Goal: Find specific page/section: Find specific page/section

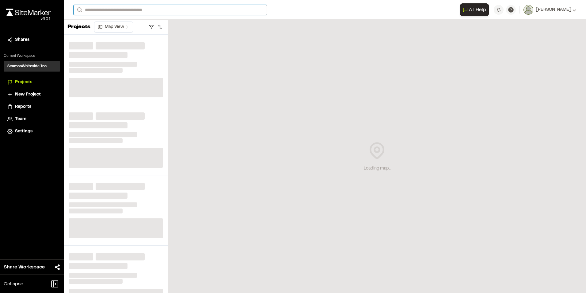
click at [193, 12] on input "Search" at bounding box center [170, 10] width 193 height 10
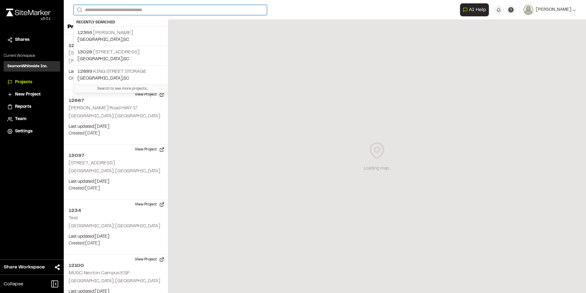
click at [197, 9] on input "Search" at bounding box center [170, 10] width 193 height 10
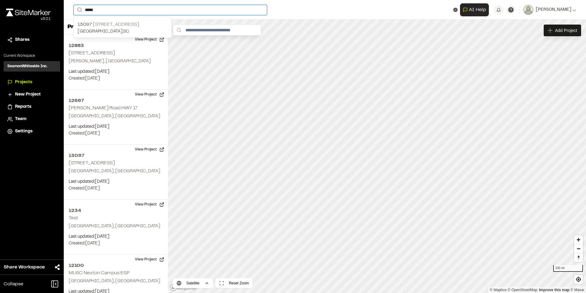
type input "*****"
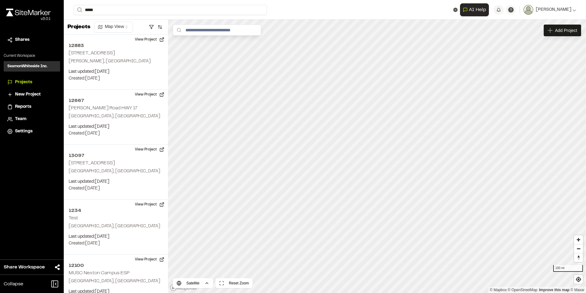
click at [120, 29] on p "[GEOGRAPHIC_DATA] , [GEOGRAPHIC_DATA]" at bounding box center [123, 31] width 90 height 7
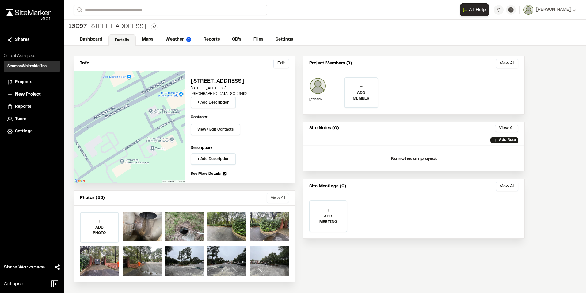
click at [281, 197] on button "View All" at bounding box center [278, 198] width 22 height 10
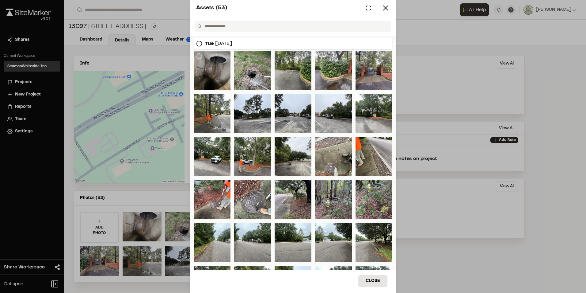
click at [215, 66] on div at bounding box center [212, 70] width 37 height 39
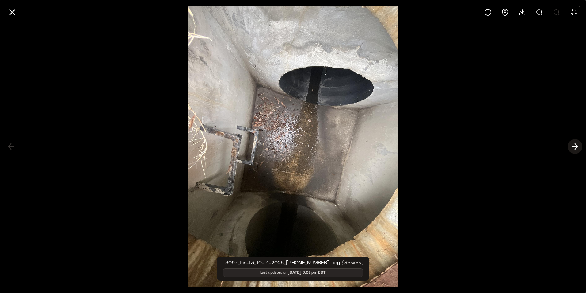
click at [576, 143] on polyline at bounding box center [576, 146] width 3 height 6
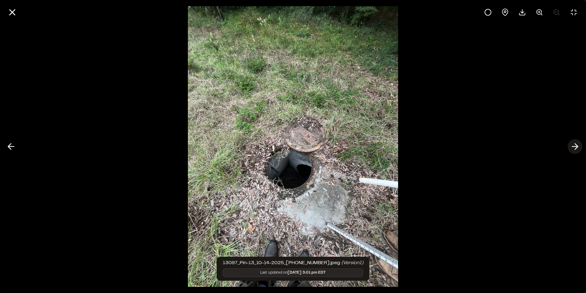
click at [576, 143] on polyline at bounding box center [576, 146] width 3 height 6
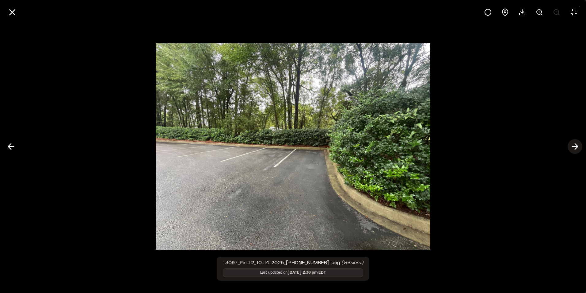
click at [576, 143] on polyline at bounding box center [576, 146] width 3 height 6
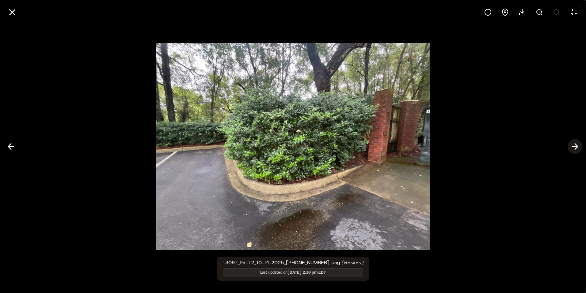
click at [576, 143] on polyline at bounding box center [576, 146] width 3 height 6
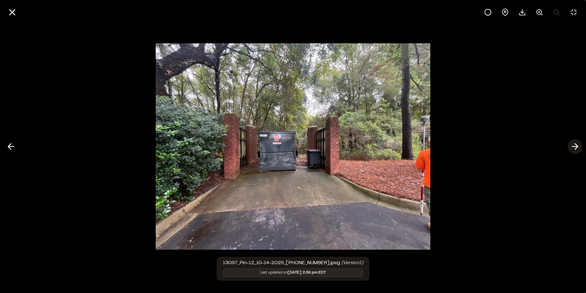
click at [576, 143] on polyline at bounding box center [576, 146] width 3 height 6
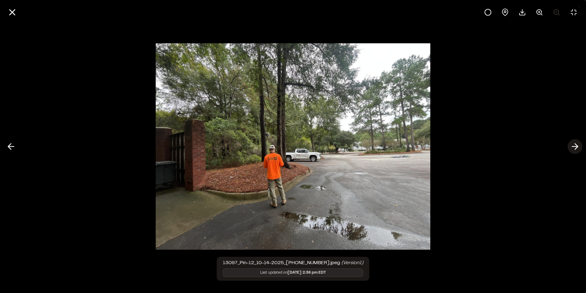
click at [576, 143] on polyline at bounding box center [576, 146] width 3 height 6
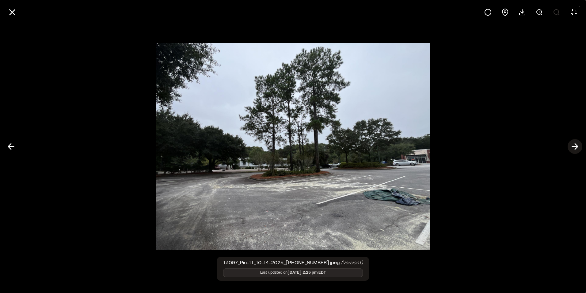
click at [576, 143] on polyline at bounding box center [576, 146] width 3 height 6
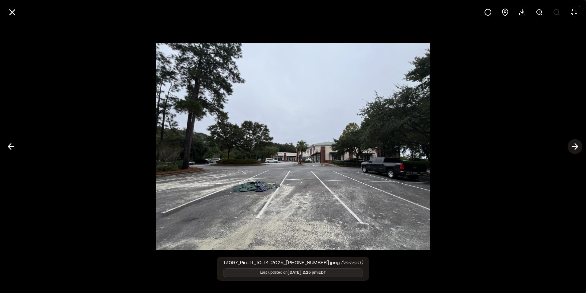
click at [576, 143] on polyline at bounding box center [576, 146] width 3 height 6
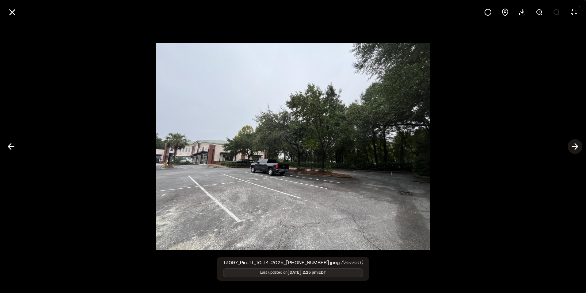
click at [576, 143] on polyline at bounding box center [576, 146] width 3 height 6
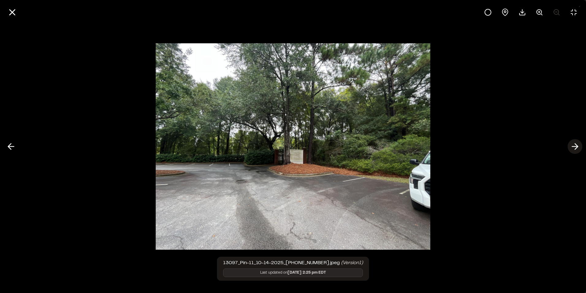
click at [576, 143] on polyline at bounding box center [576, 146] width 3 height 6
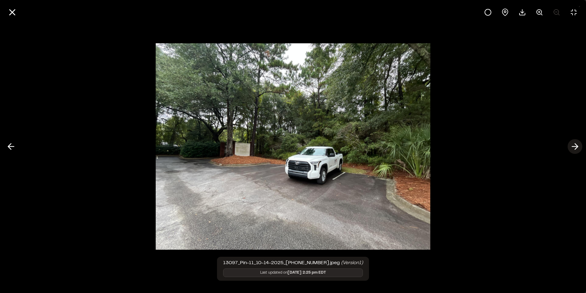
click at [576, 143] on polyline at bounding box center [576, 146] width 3 height 6
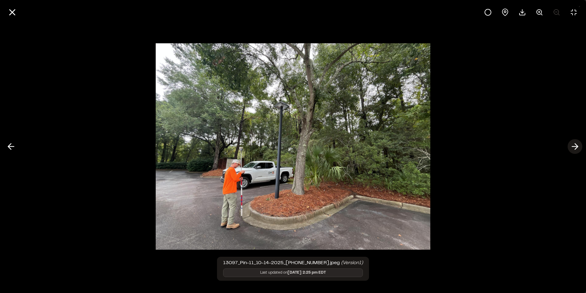
click at [576, 143] on polyline at bounding box center [576, 146] width 3 height 6
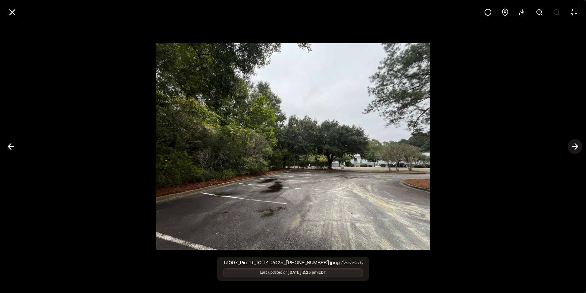
click at [576, 143] on polyline at bounding box center [576, 146] width 3 height 6
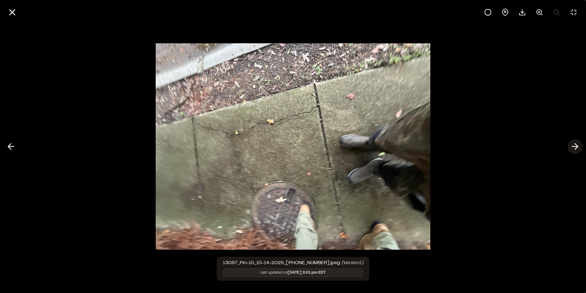
click at [576, 143] on polyline at bounding box center [576, 146] width 3 height 6
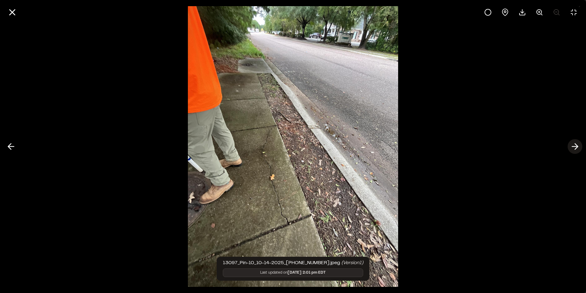
click at [576, 143] on polyline at bounding box center [576, 146] width 3 height 6
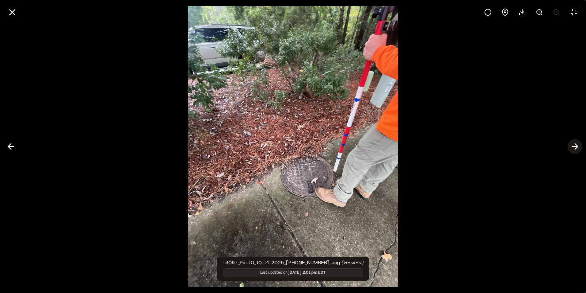
click at [576, 143] on polyline at bounding box center [576, 146] width 3 height 6
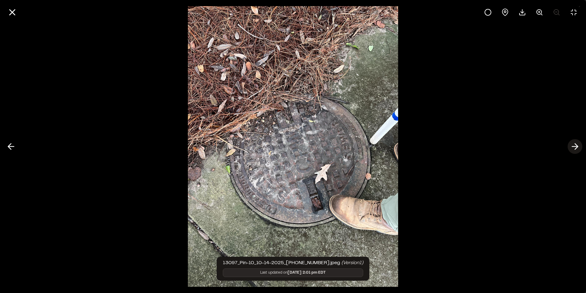
click at [576, 143] on polyline at bounding box center [576, 146] width 3 height 6
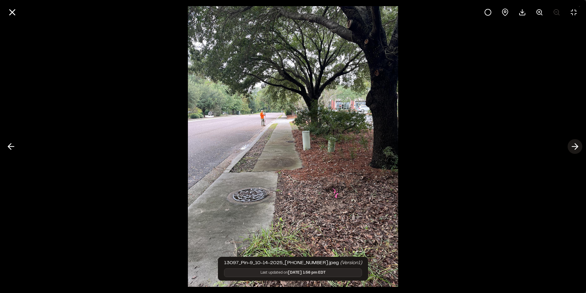
click at [576, 143] on polyline at bounding box center [576, 146] width 3 height 6
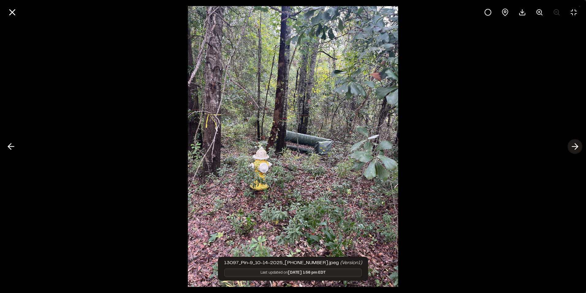
click at [576, 143] on polyline at bounding box center [576, 146] width 3 height 6
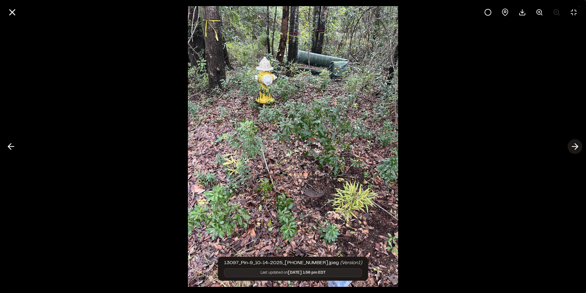
click at [576, 143] on polyline at bounding box center [576, 146] width 3 height 6
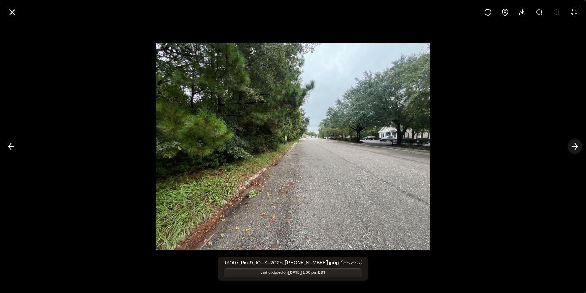
click at [576, 143] on polyline at bounding box center [576, 146] width 3 height 6
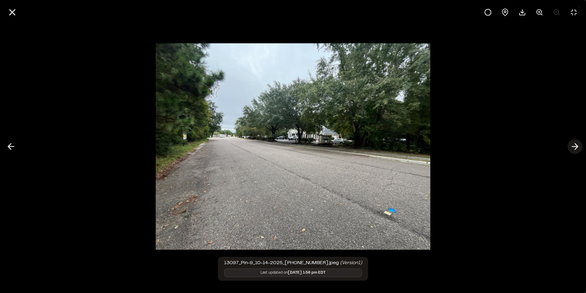
click at [576, 143] on polyline at bounding box center [576, 146] width 3 height 6
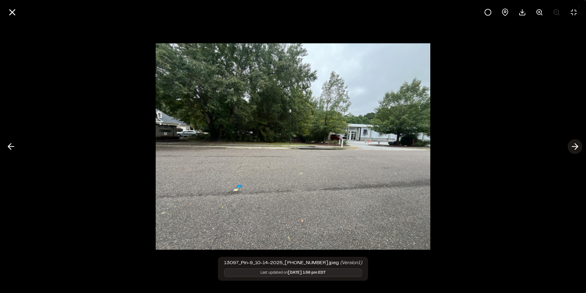
click at [576, 143] on polyline at bounding box center [576, 146] width 3 height 6
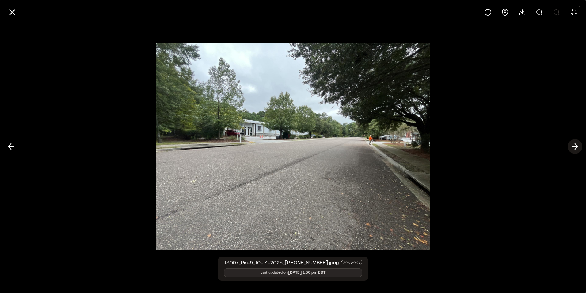
click at [576, 143] on polyline at bounding box center [576, 146] width 3 height 6
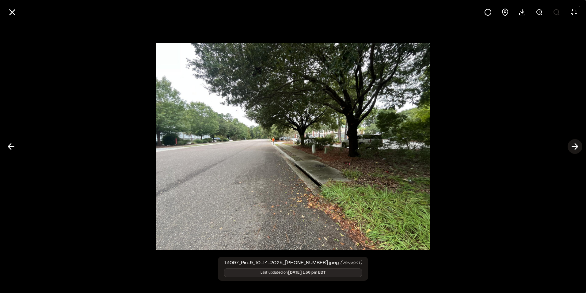
click at [576, 143] on polyline at bounding box center [576, 146] width 3 height 6
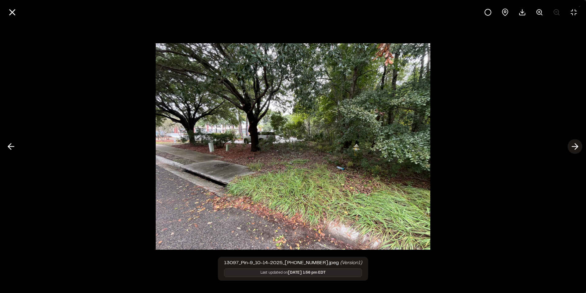
click at [576, 143] on polyline at bounding box center [576, 146] width 3 height 6
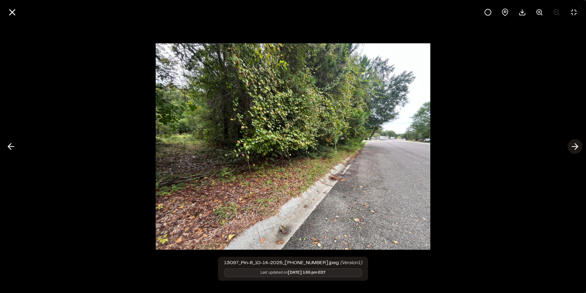
click at [576, 143] on polyline at bounding box center [576, 146] width 3 height 6
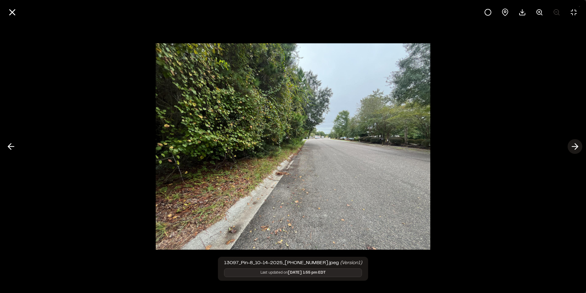
click at [576, 143] on polyline at bounding box center [576, 146] width 3 height 6
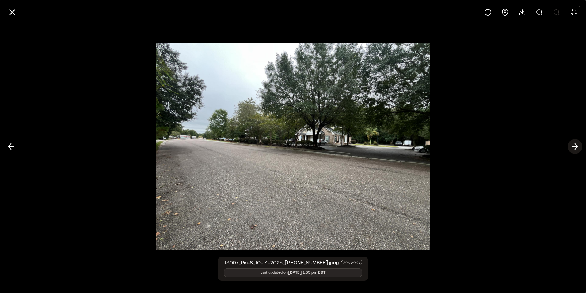
click at [576, 143] on polyline at bounding box center [576, 146] width 3 height 6
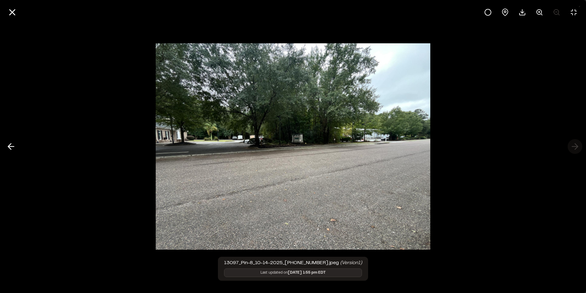
click at [576, 143] on div at bounding box center [293, 146] width 586 height 293
click at [573, 144] on div at bounding box center [293, 146] width 586 height 293
click at [11, 143] on icon at bounding box center [11, 146] width 10 height 10
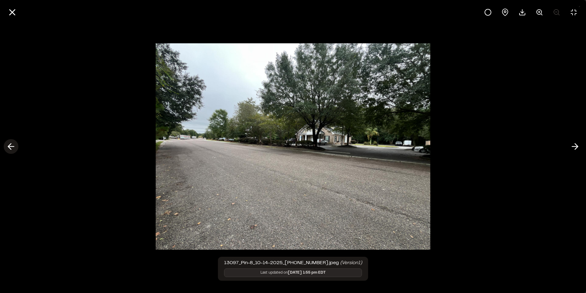
click at [11, 143] on polyline at bounding box center [9, 146] width 3 height 6
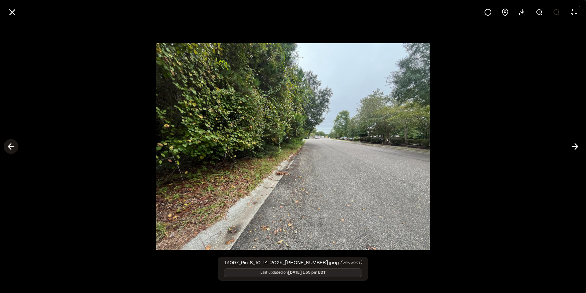
click at [11, 143] on polyline at bounding box center [9, 146] width 3 height 6
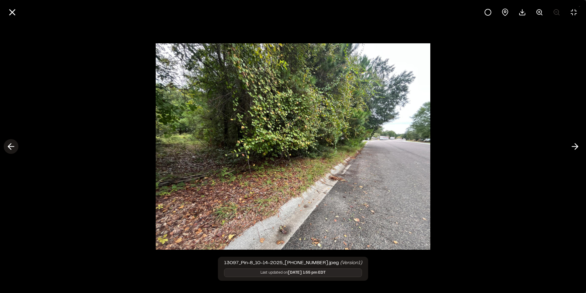
click at [11, 143] on polyline at bounding box center [9, 146] width 3 height 6
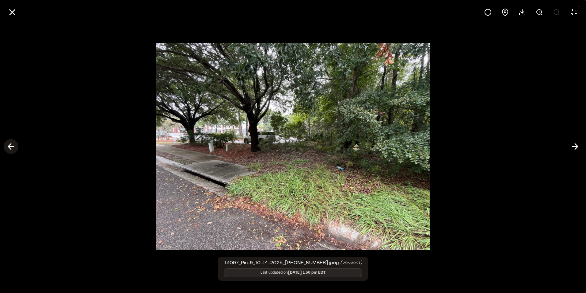
click at [11, 143] on polyline at bounding box center [9, 146] width 3 height 6
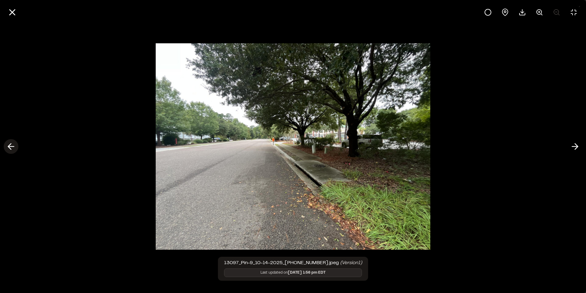
click at [11, 143] on polyline at bounding box center [9, 146] width 3 height 6
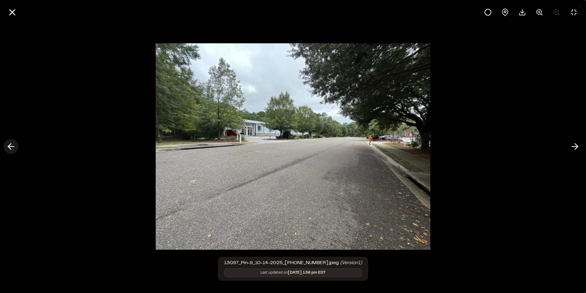
click at [11, 143] on polyline at bounding box center [9, 146] width 3 height 6
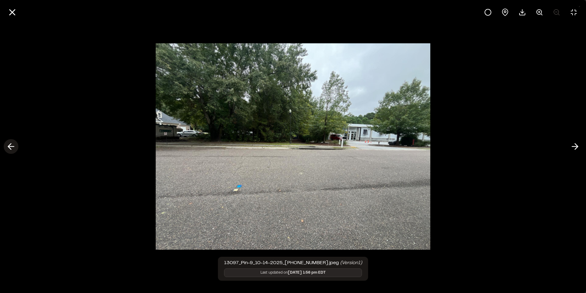
click at [11, 143] on polyline at bounding box center [9, 146] width 3 height 6
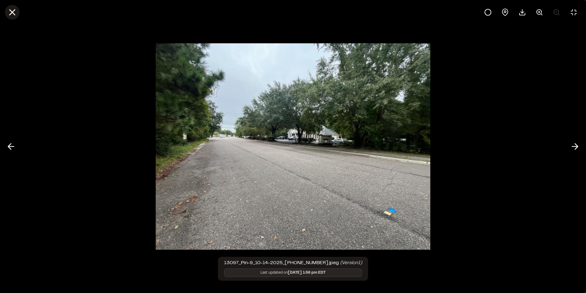
click at [14, 12] on icon at bounding box center [12, 12] width 10 height 10
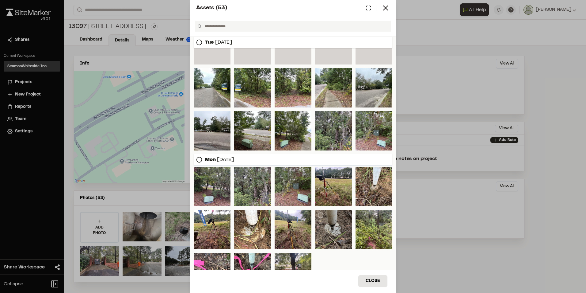
scroll to position [265, 0]
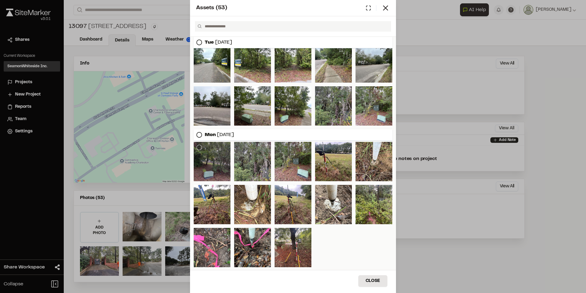
click at [215, 157] on div at bounding box center [212, 161] width 37 height 39
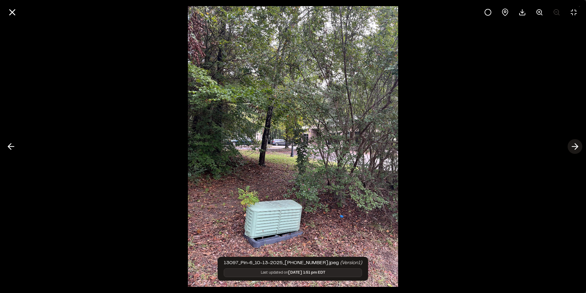
click at [574, 144] on icon at bounding box center [575, 146] width 10 height 10
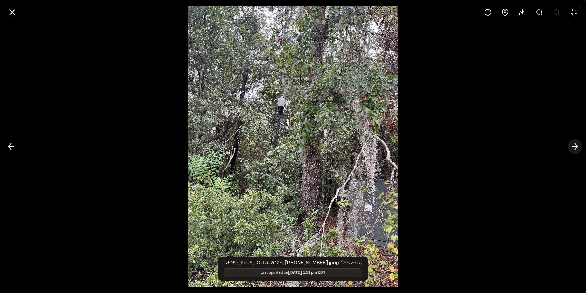
click at [574, 144] on icon at bounding box center [575, 146] width 10 height 10
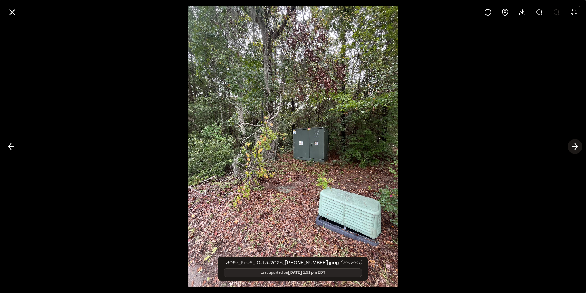
click at [574, 144] on icon at bounding box center [575, 146] width 10 height 10
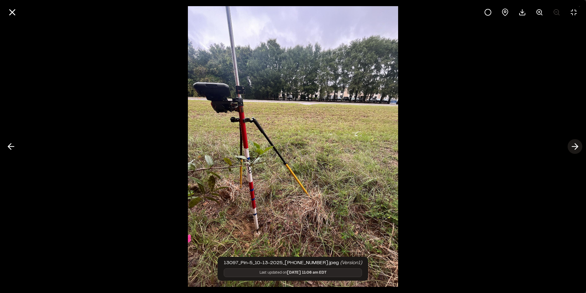
click at [574, 144] on icon at bounding box center [575, 146] width 10 height 10
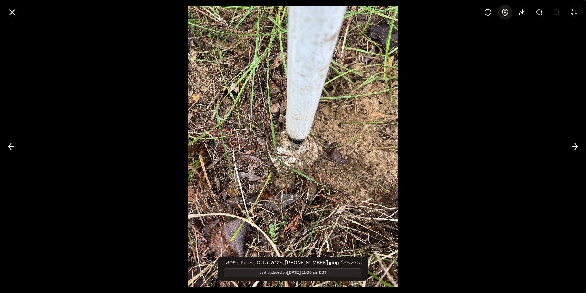
click at [503, 12] on icon at bounding box center [505, 12] width 7 height 7
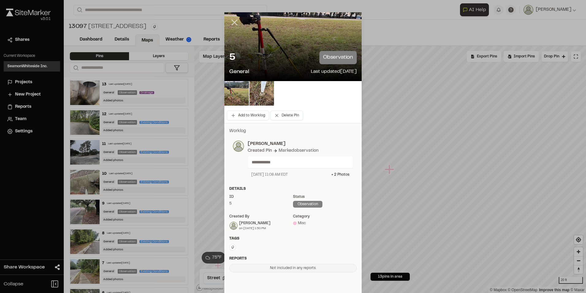
click at [232, 24] on icon at bounding box center [234, 22] width 10 height 10
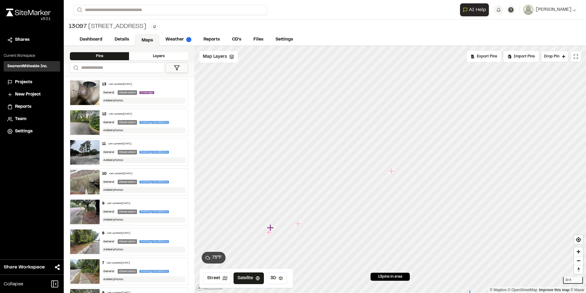
click at [298, 224] on icon "Map marker" at bounding box center [298, 223] width 7 height 7
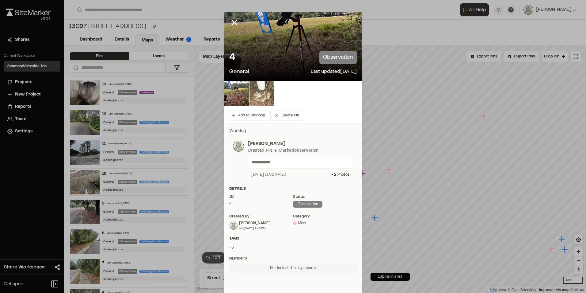
click at [257, 93] on img at bounding box center [262, 93] width 25 height 25
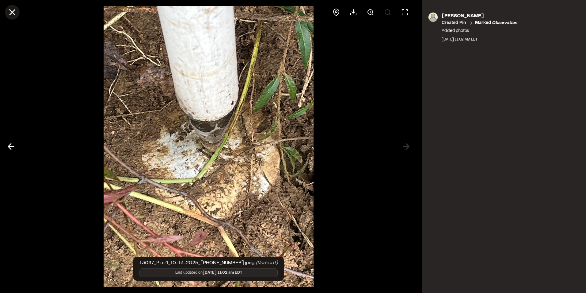
click at [13, 13] on line at bounding box center [12, 12] width 5 height 5
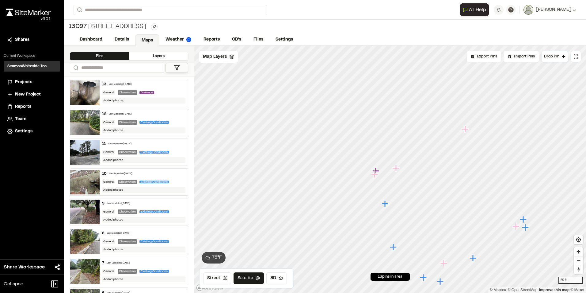
click at [378, 172] on icon "Map marker" at bounding box center [375, 174] width 8 height 8
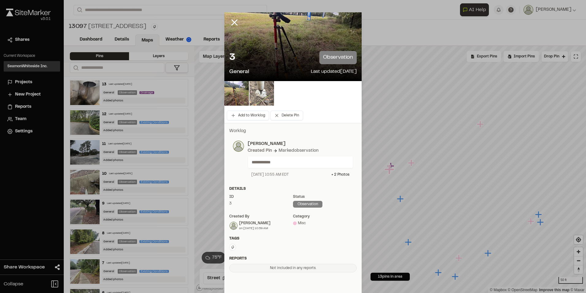
click at [263, 96] on img at bounding box center [262, 93] width 25 height 25
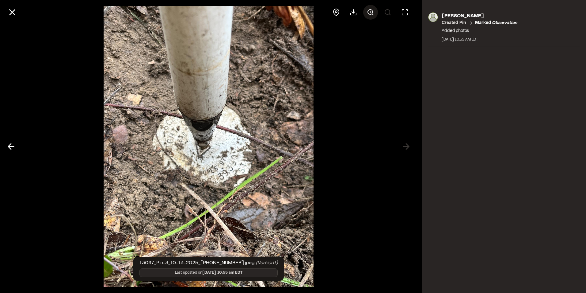
click at [369, 13] on icon at bounding box center [370, 12] width 7 height 7
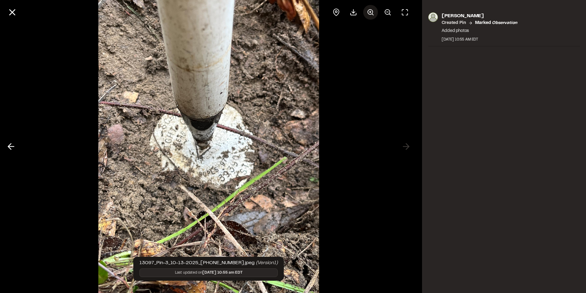
click at [369, 13] on icon at bounding box center [370, 12] width 7 height 7
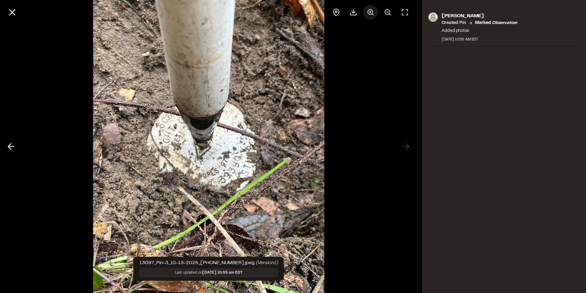
click at [369, 13] on icon at bounding box center [370, 12] width 7 height 7
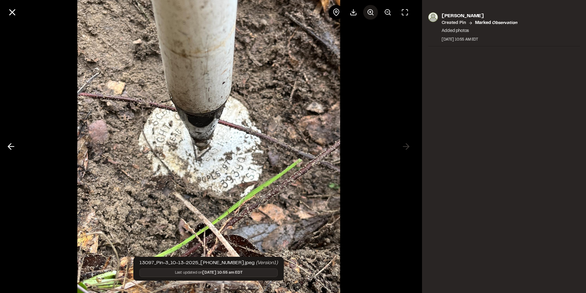
click at [369, 13] on icon at bounding box center [370, 12] width 7 height 7
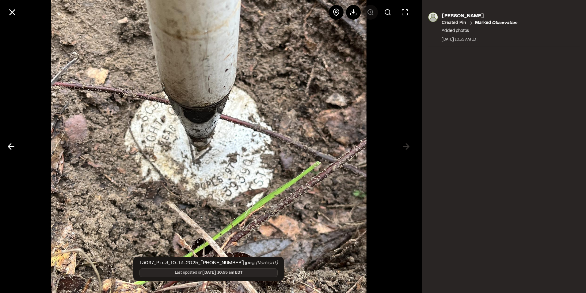
click at [369, 13] on div at bounding box center [370, 12] width 83 height 15
click at [452, 166] on div "Shane Zendrosky Created Pin Marked observation Added photos October 13, 2025 10…" at bounding box center [504, 146] width 164 height 293
